Goal: Find specific page/section: Find specific page/section

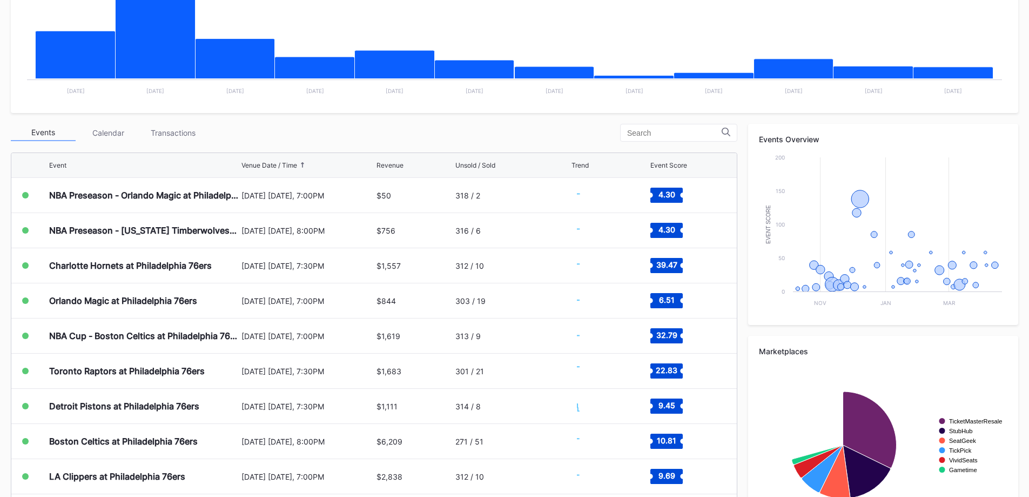
scroll to position [270, 0]
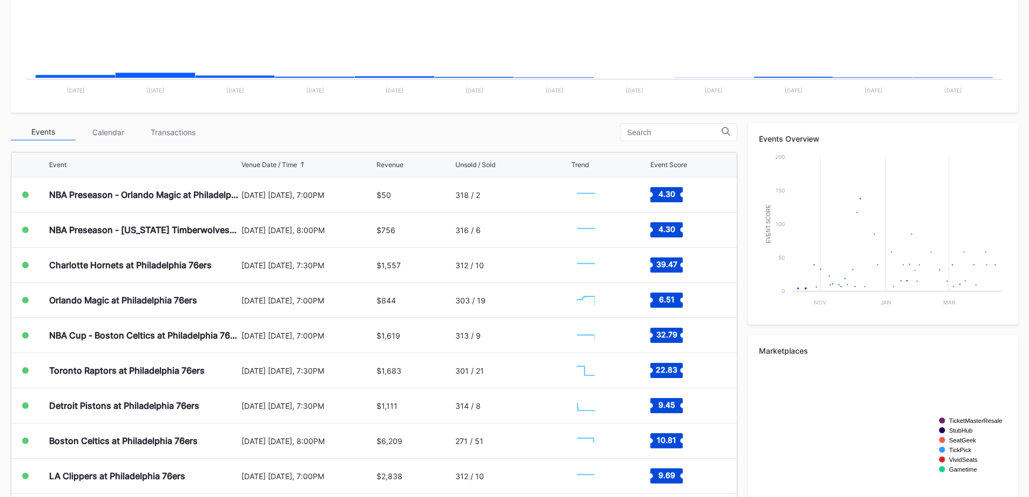
click at [202, 139] on div "Transactions" at bounding box center [172, 132] width 65 height 17
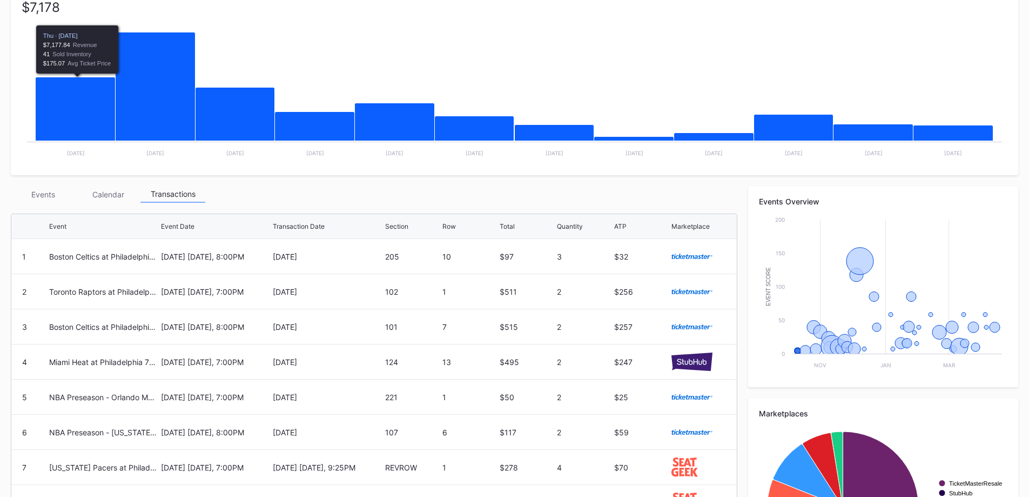
scroll to position [162, 0]
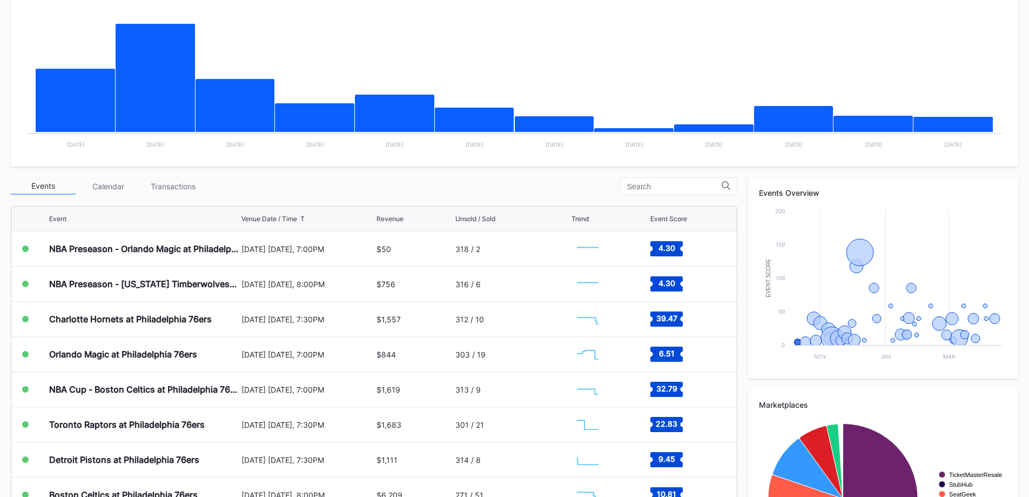
click at [186, 180] on div "Transactions" at bounding box center [172, 186] width 65 height 17
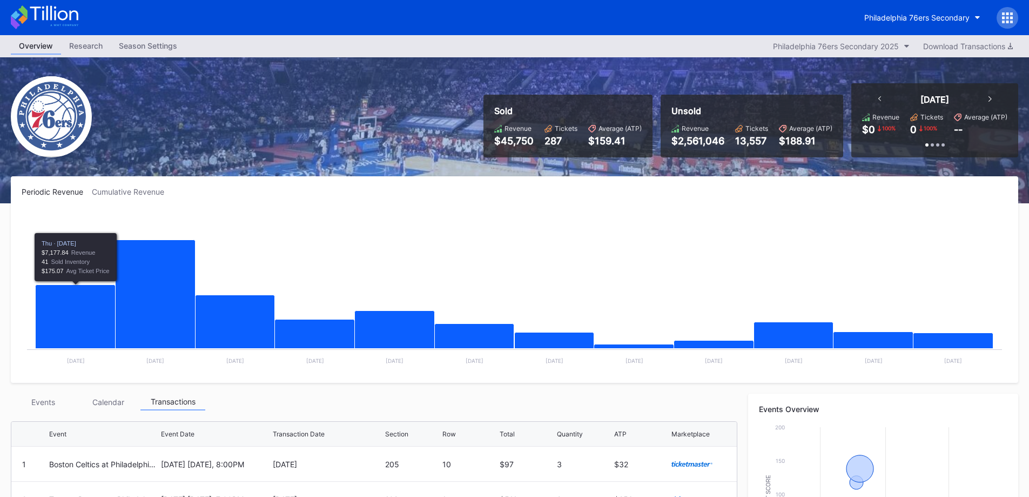
click at [57, 407] on div "Events" at bounding box center [43, 401] width 65 height 17
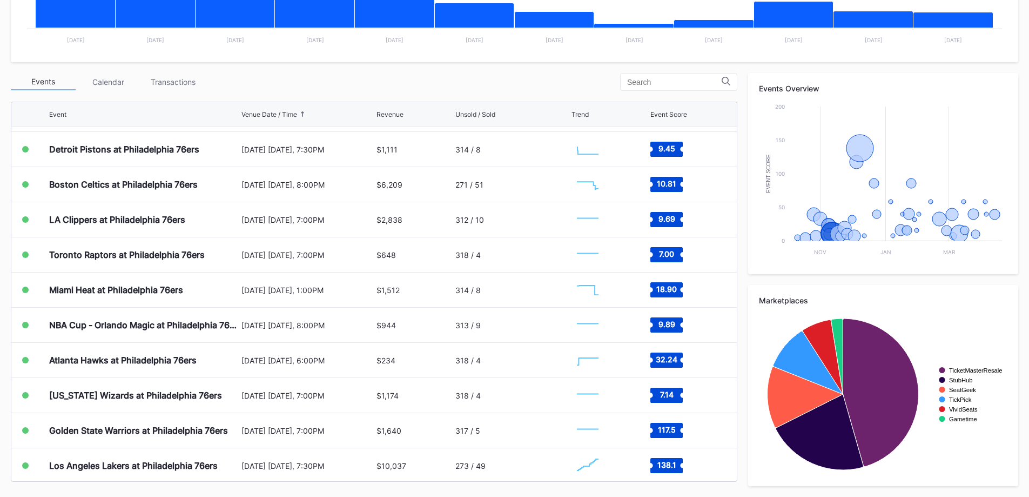
scroll to position [216, 0]
